Goal: Task Accomplishment & Management: Use online tool/utility

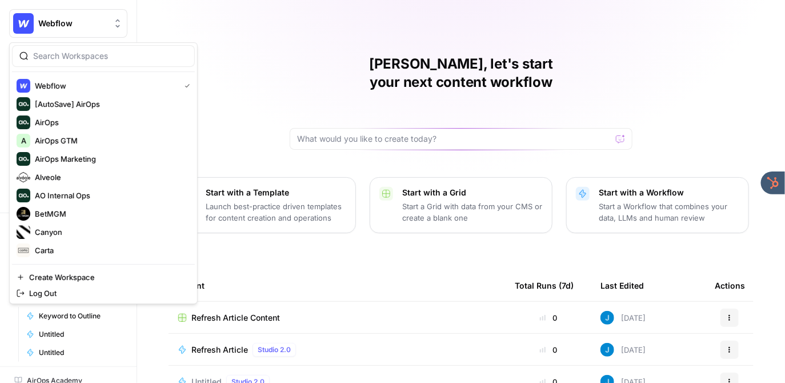
click at [43, 28] on span "Webflow" at bounding box center [72, 23] width 69 height 11
click at [73, 144] on span "AirOps GTM" at bounding box center [110, 140] width 151 height 11
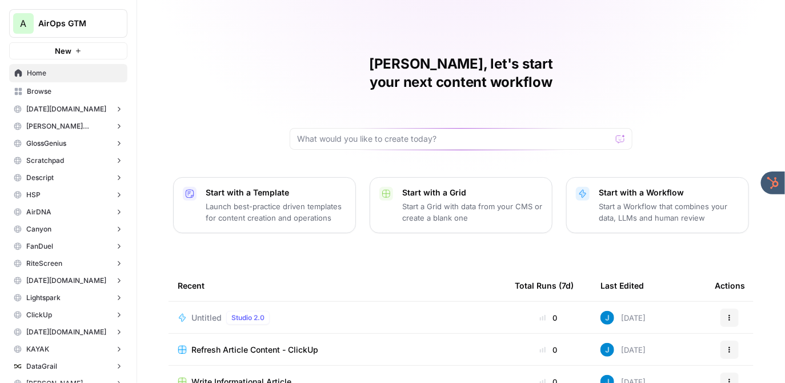
click at [249, 344] on span "Refresh Article Content - ClickUp" at bounding box center [254, 349] width 127 height 11
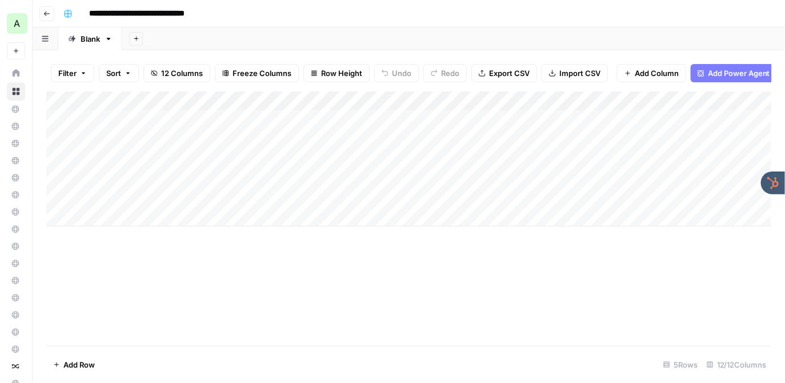
click at [441, 102] on div "Add Column" at bounding box center [409, 158] width 726 height 135
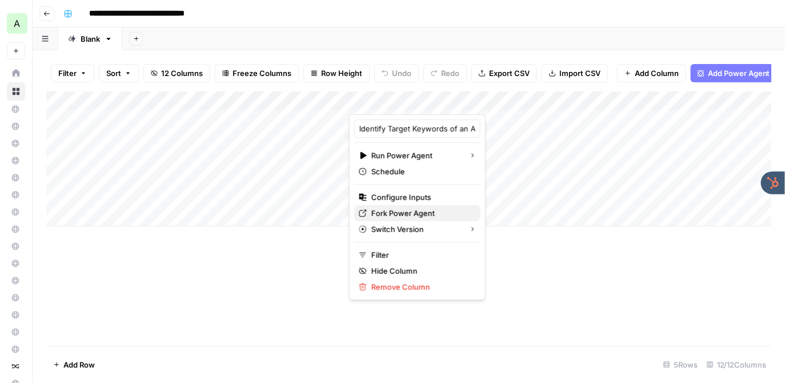
click at [422, 216] on span "Fork Power Agent" at bounding box center [421, 212] width 100 height 11
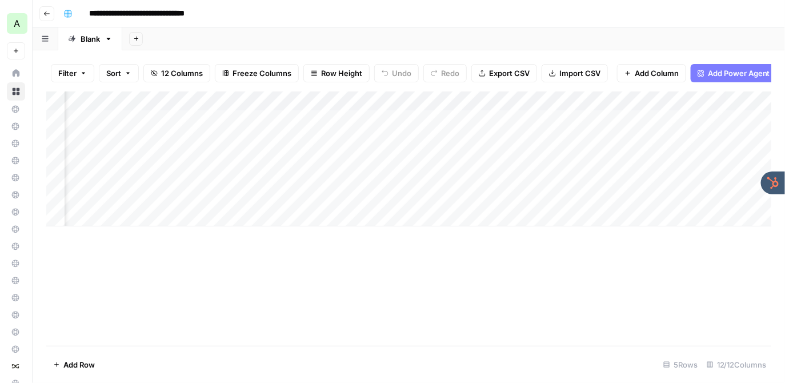
scroll to position [0, 246]
click at [520, 117] on div "Add Column" at bounding box center [409, 158] width 726 height 135
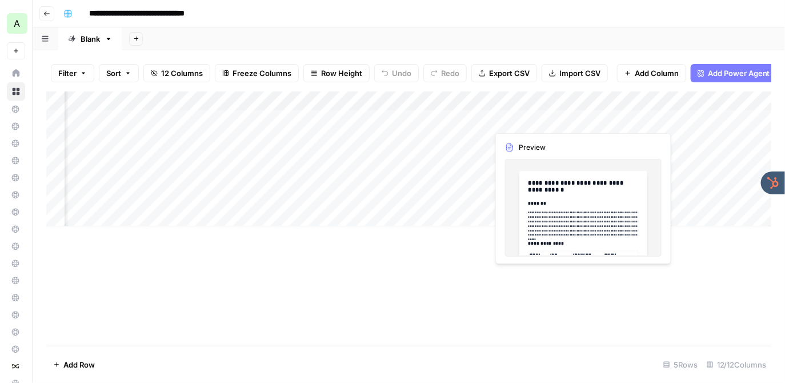
click at [520, 117] on div "Add Column" at bounding box center [409, 158] width 726 height 135
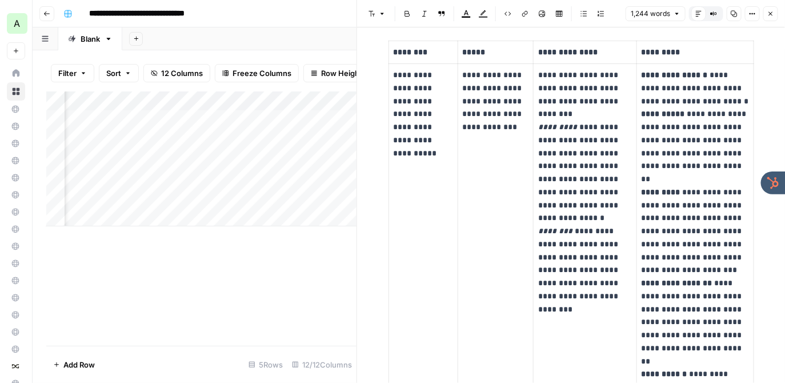
scroll to position [267, 0]
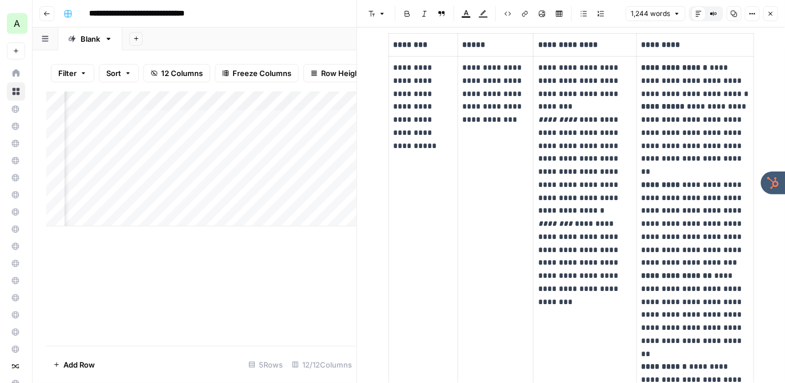
click at [769, 13] on icon "button" at bounding box center [771, 13] width 7 height 7
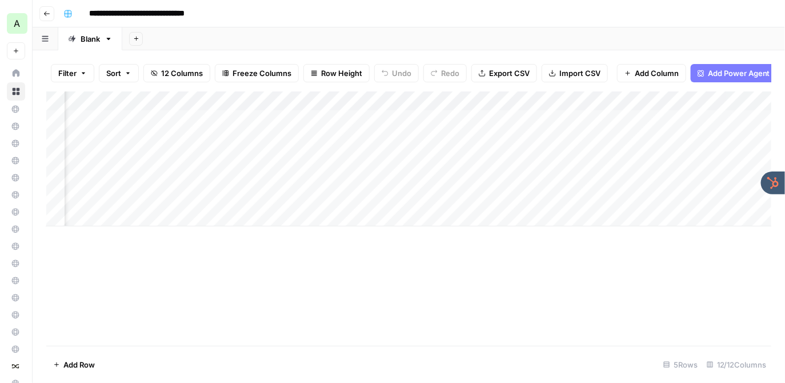
scroll to position [0, 488]
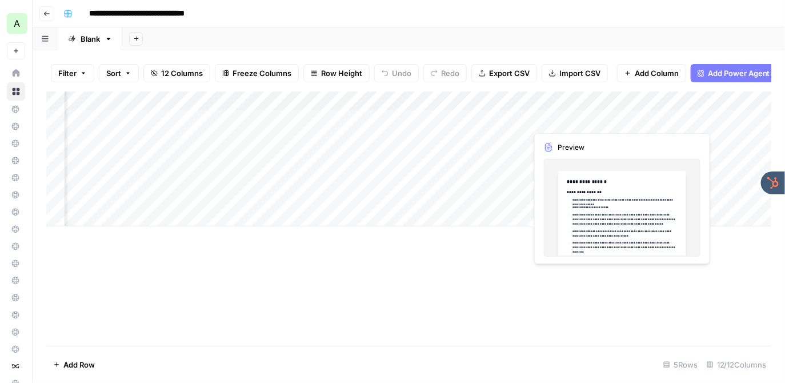
click at [564, 115] on div "Add Column" at bounding box center [409, 158] width 726 height 135
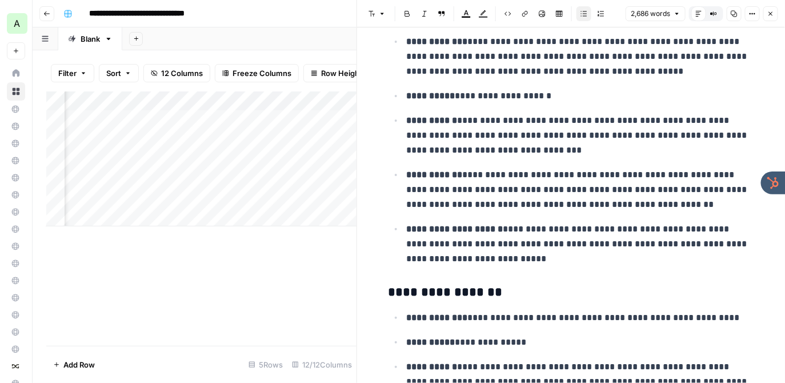
scroll to position [299, 0]
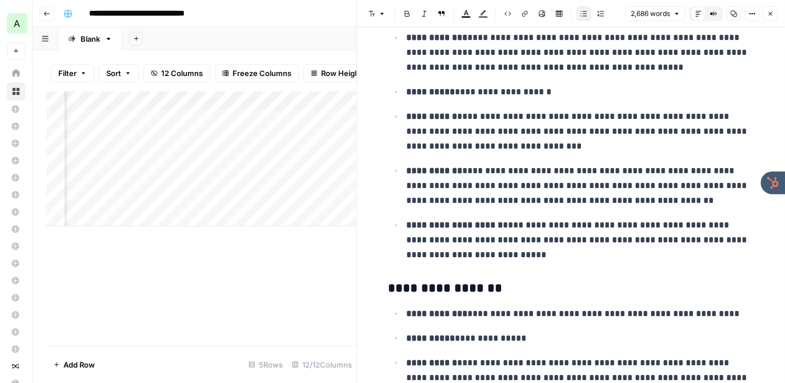
click at [771, 14] on icon "button" at bounding box center [771, 14] width 4 height 4
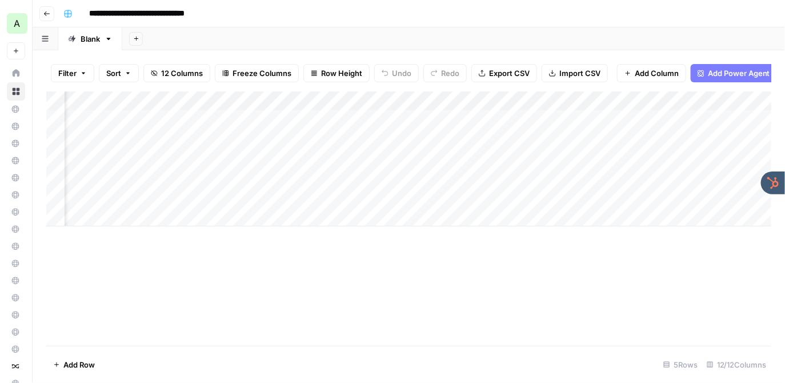
scroll to position [0, 768]
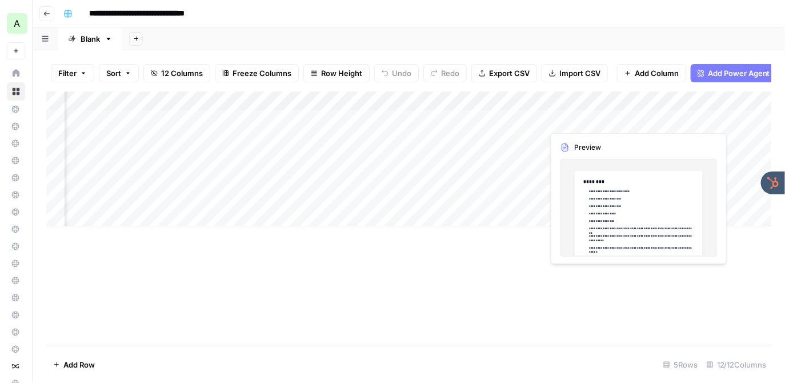
click at [584, 119] on div "Add Column" at bounding box center [409, 158] width 726 height 135
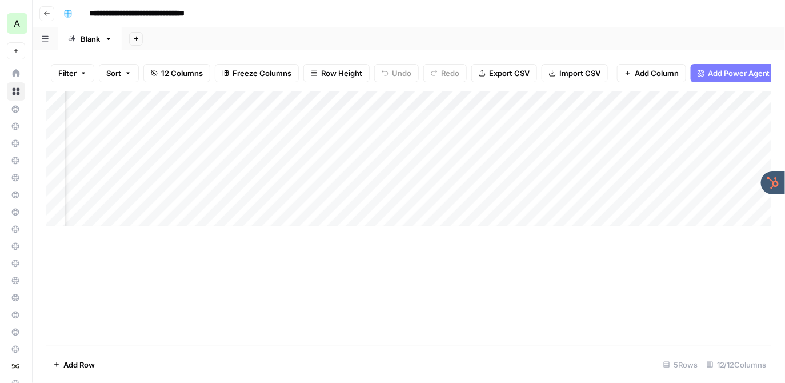
click at [401, 14] on div "**********" at bounding box center [416, 14] width 715 height 18
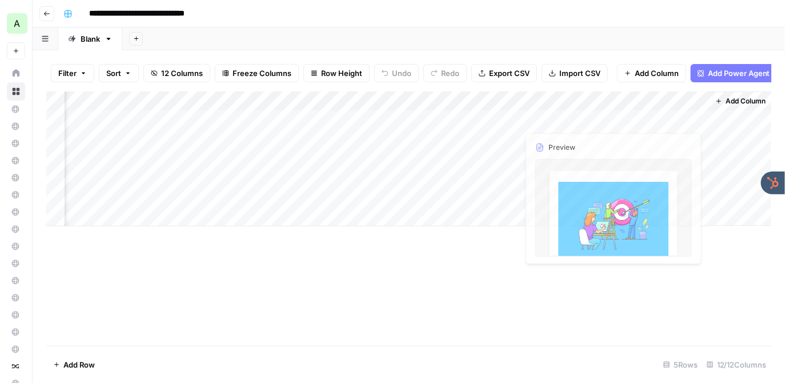
click at [636, 114] on div "Add Column" at bounding box center [409, 158] width 726 height 135
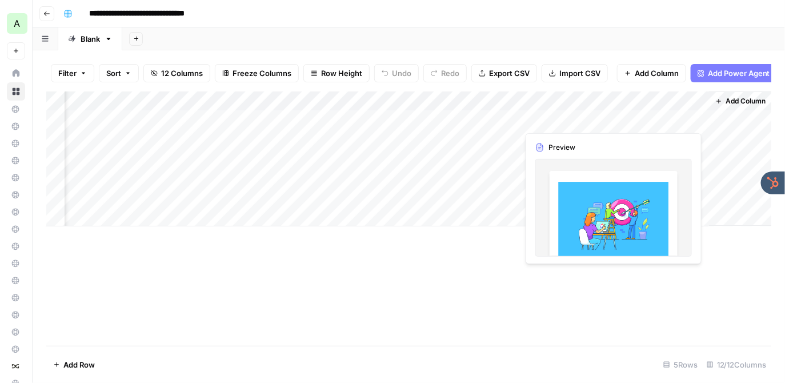
click at [636, 114] on div "Add Column" at bounding box center [409, 158] width 726 height 135
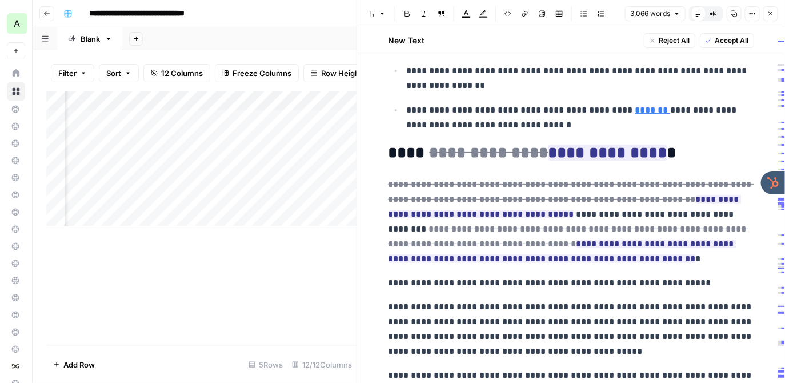
scroll to position [1315, 0]
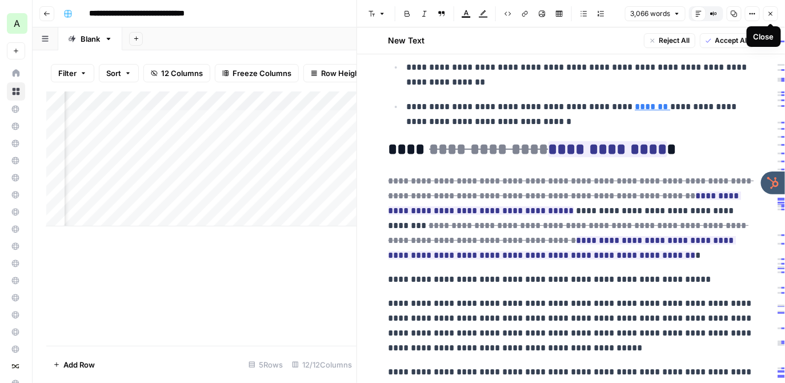
click at [772, 13] on icon "button" at bounding box center [771, 13] width 7 height 7
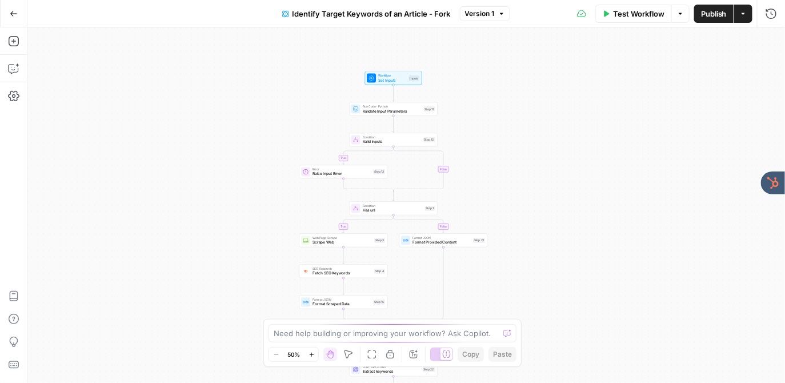
click at [295, 99] on div "true false true false Workflow Set Inputs Inputs Run Code · Python Validate Inp…" at bounding box center [406, 204] width 758 height 355
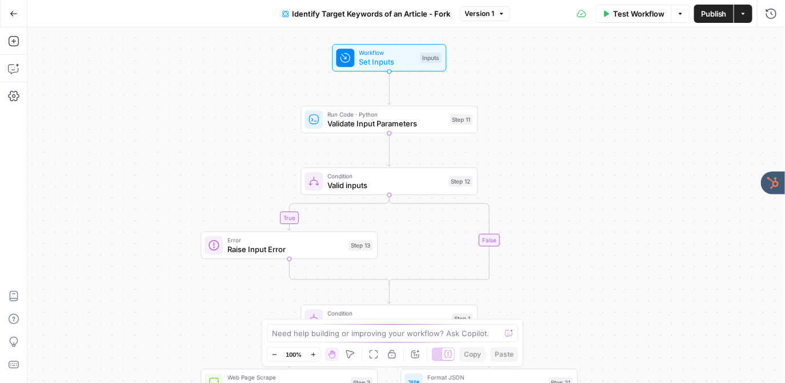
drag, startPoint x: 294, startPoint y: 121, endPoint x: 191, endPoint y: 122, distance: 102.9
click at [191, 122] on div "true false true false Workflow Set Inputs Inputs Run Code · Python Validate Inp…" at bounding box center [406, 204] width 758 height 355
